Goal: Transaction & Acquisition: Subscribe to service/newsletter

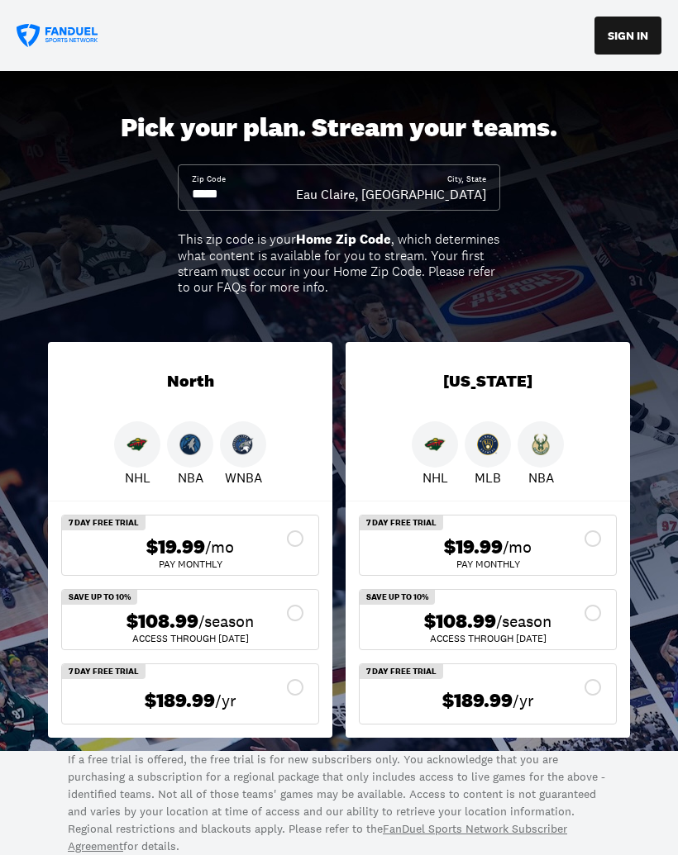
click at [296, 187] on input at bounding box center [244, 194] width 104 height 18
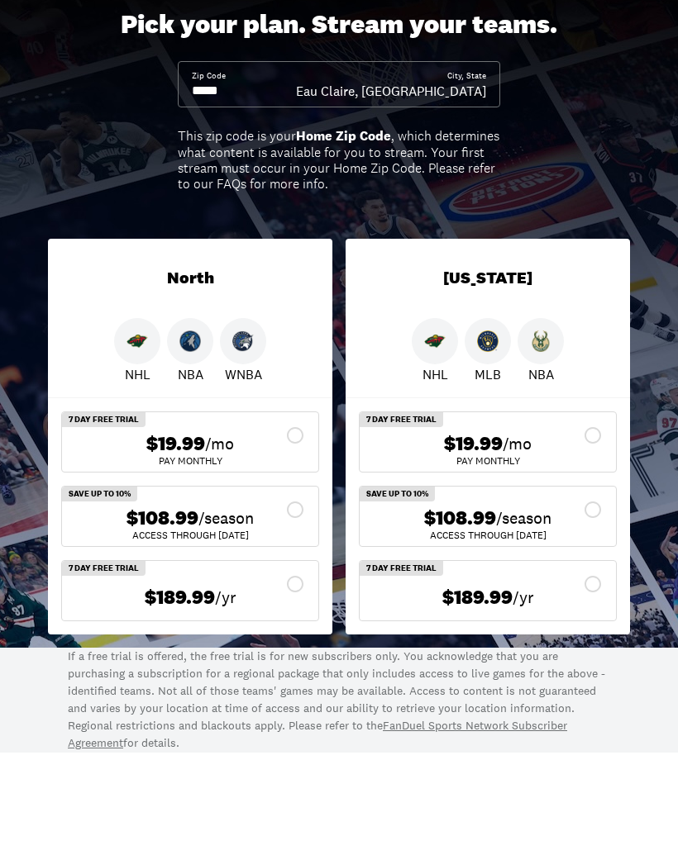
click at [259, 185] on input at bounding box center [244, 194] width 104 height 18
click at [235, 185] on input at bounding box center [244, 194] width 104 height 18
click at [251, 185] on input at bounding box center [244, 194] width 104 height 18
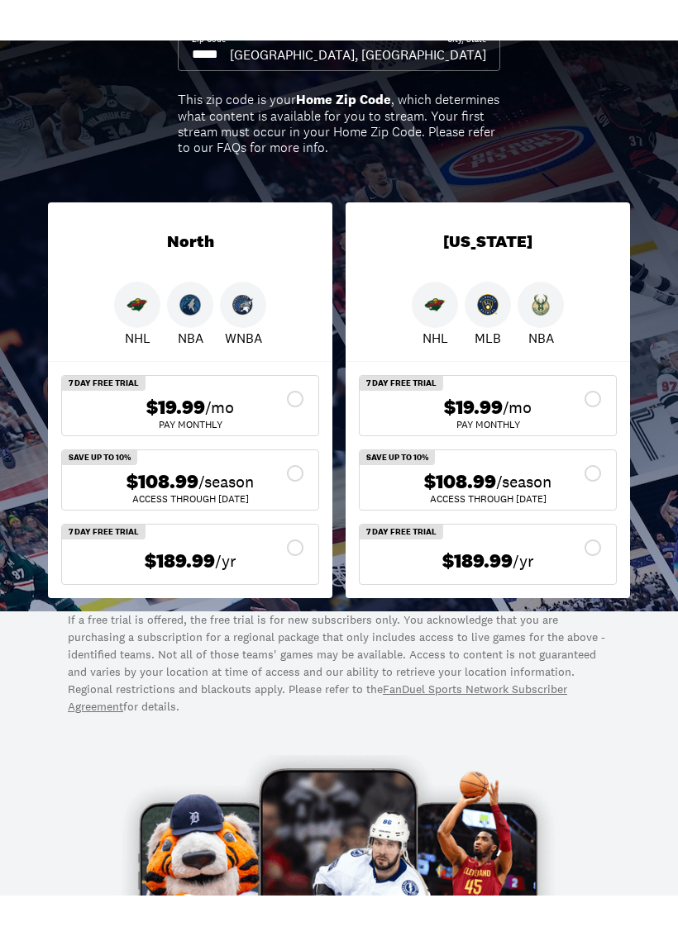
scroll to position [179, 0]
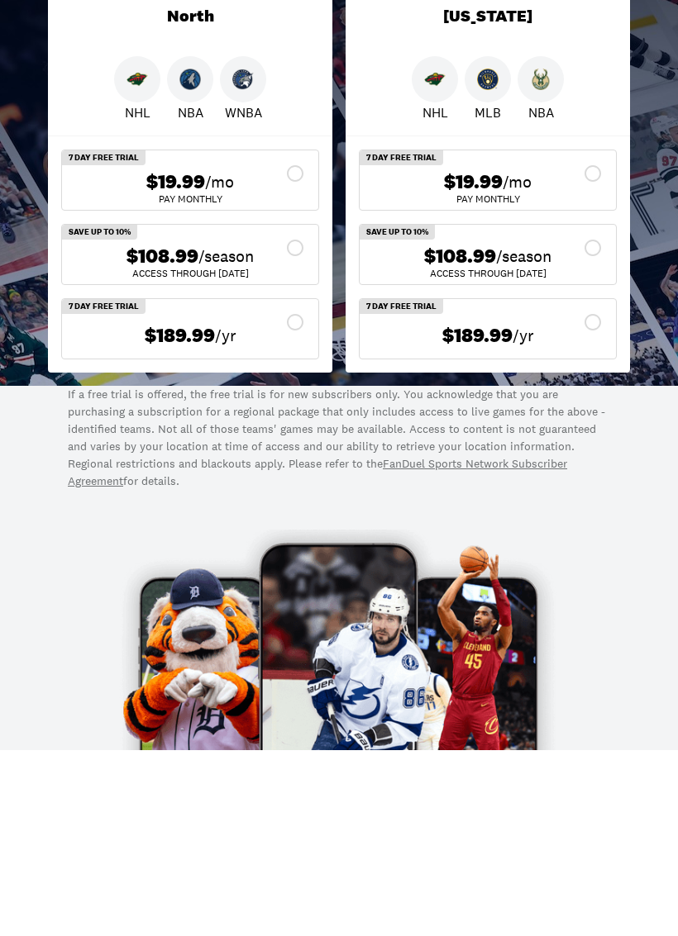
type input "*****"
click at [118, 431] on div "$108.99 /season" at bounding box center [190, 443] width 230 height 24
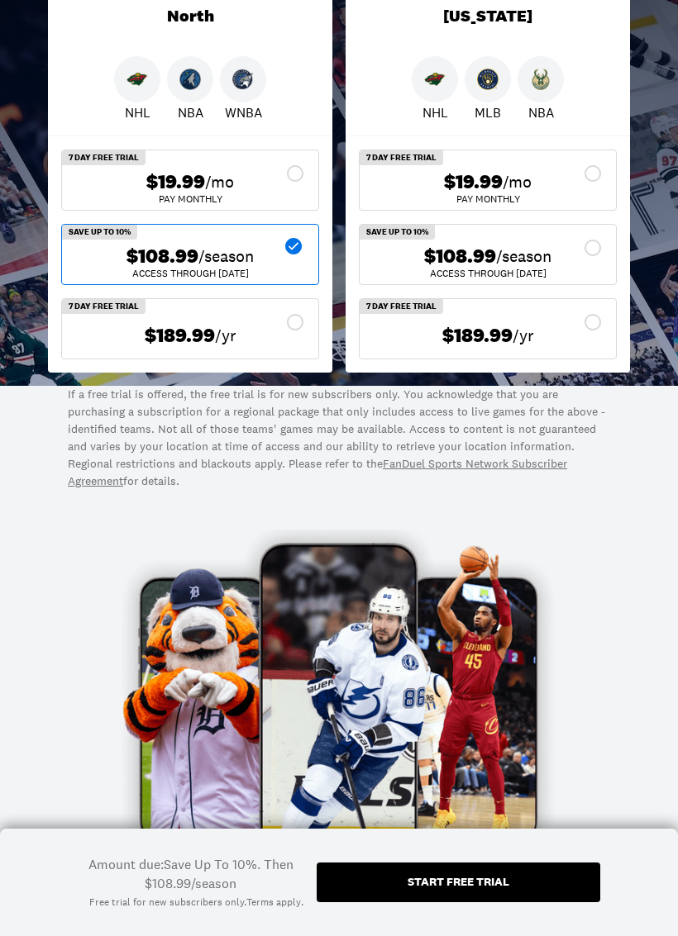
scroll to position [366, 0]
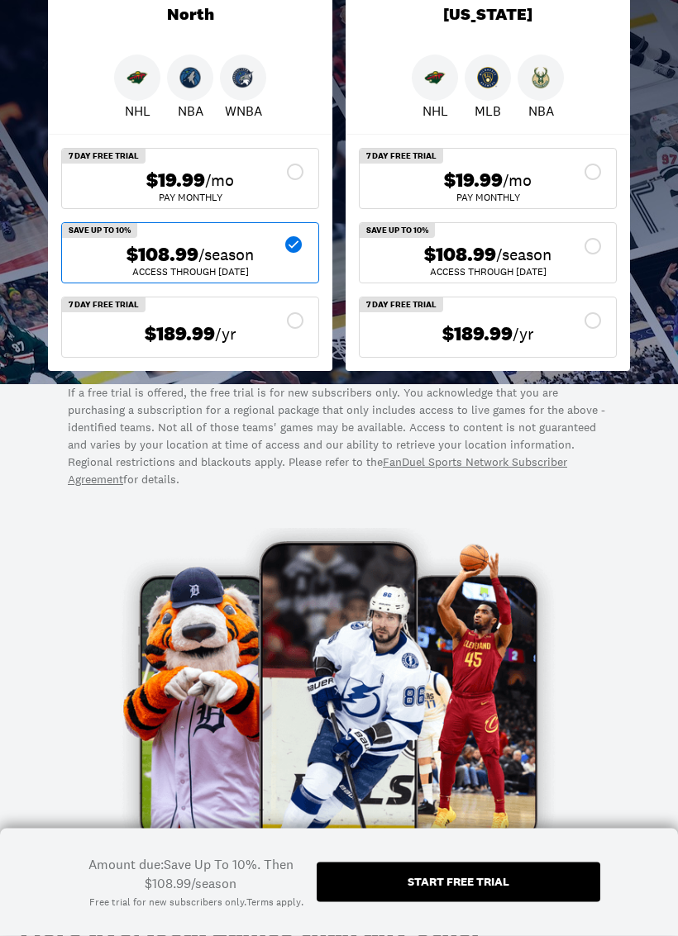
click at [120, 185] on div "$19.99 /mo" at bounding box center [190, 181] width 230 height 24
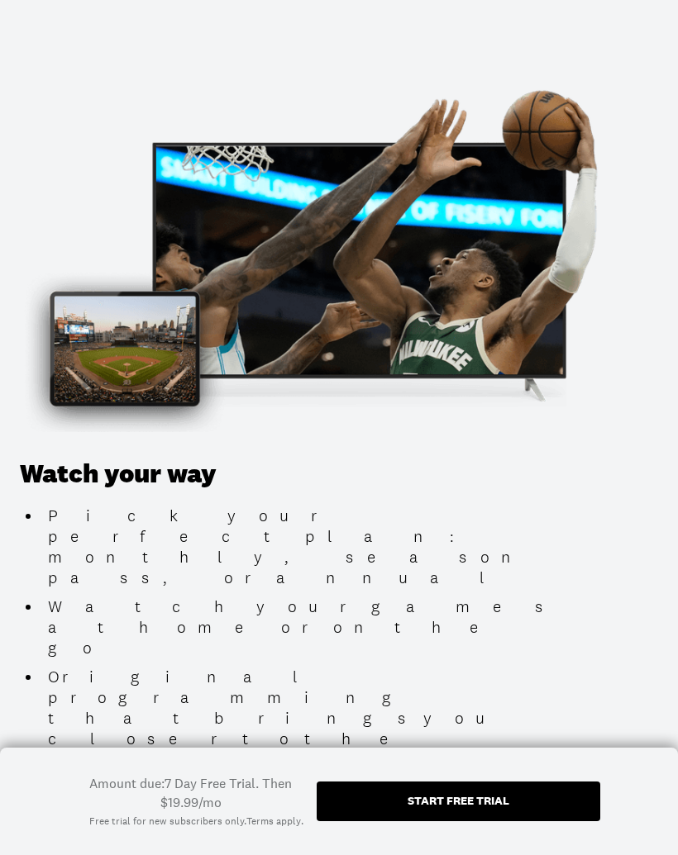
scroll to position [1878, 0]
